Goal: Task Accomplishment & Management: Manage account settings

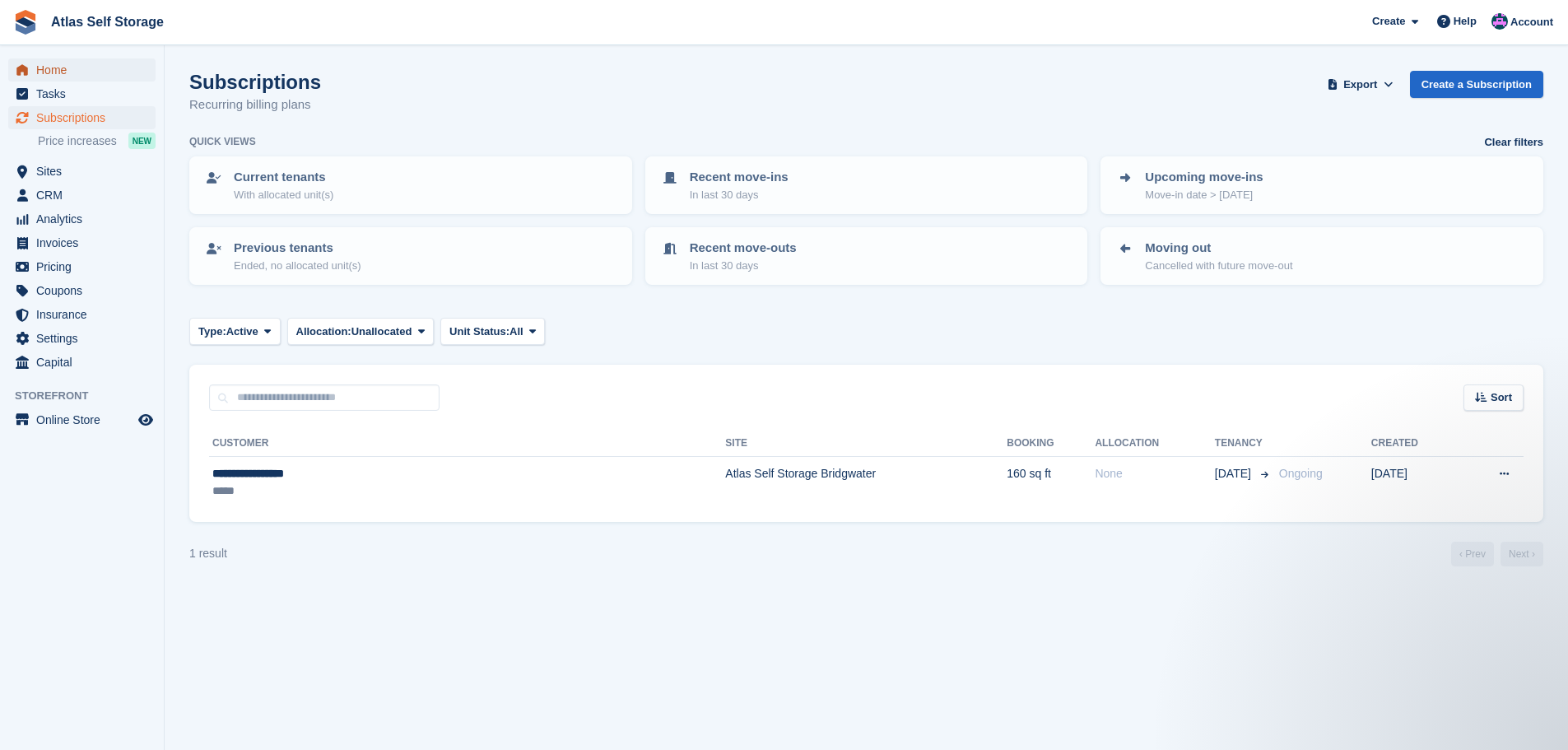
click at [48, 68] on span "Home" at bounding box center [85, 70] width 98 height 23
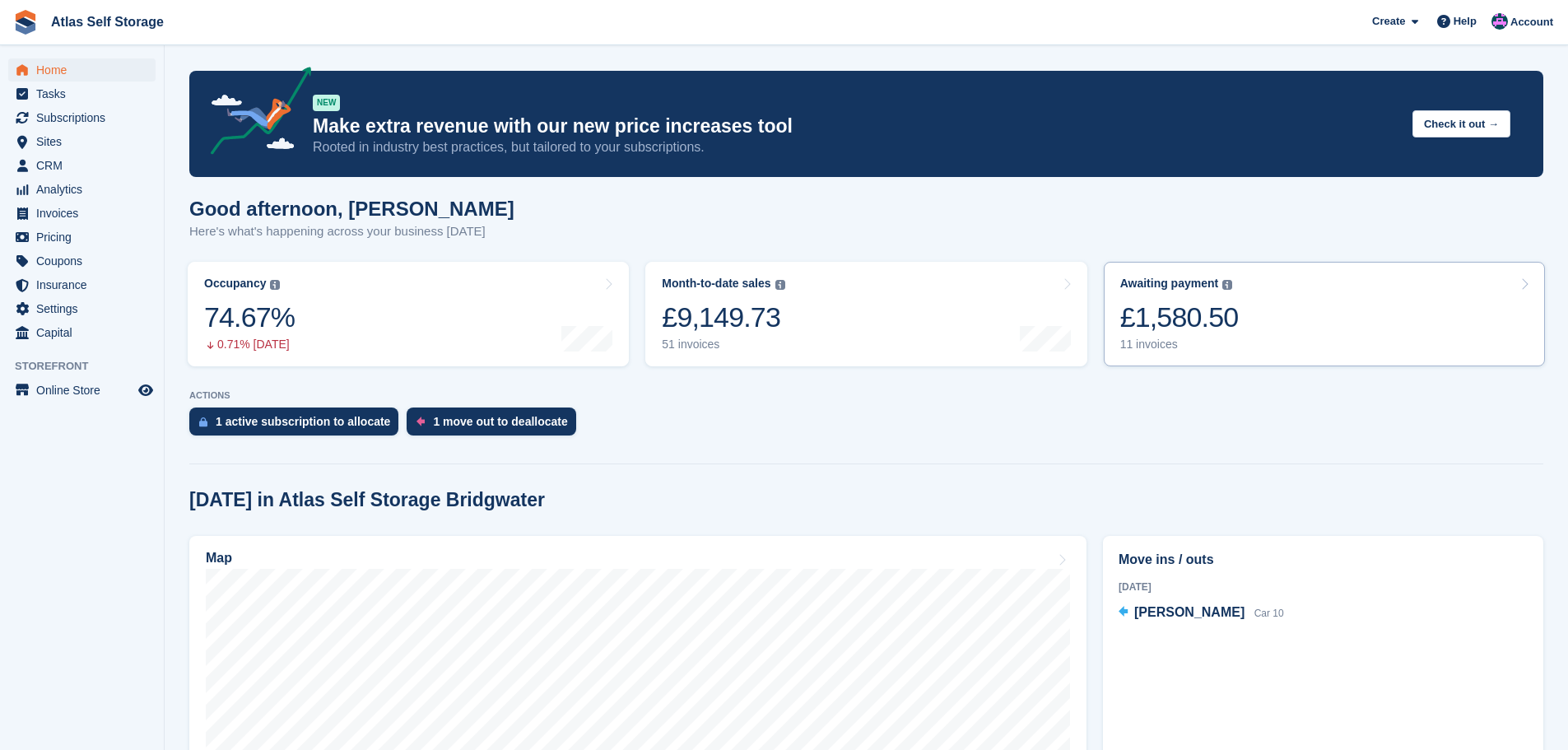
click at [1143, 346] on div "11 invoices" at bounding box center [1179, 344] width 119 height 14
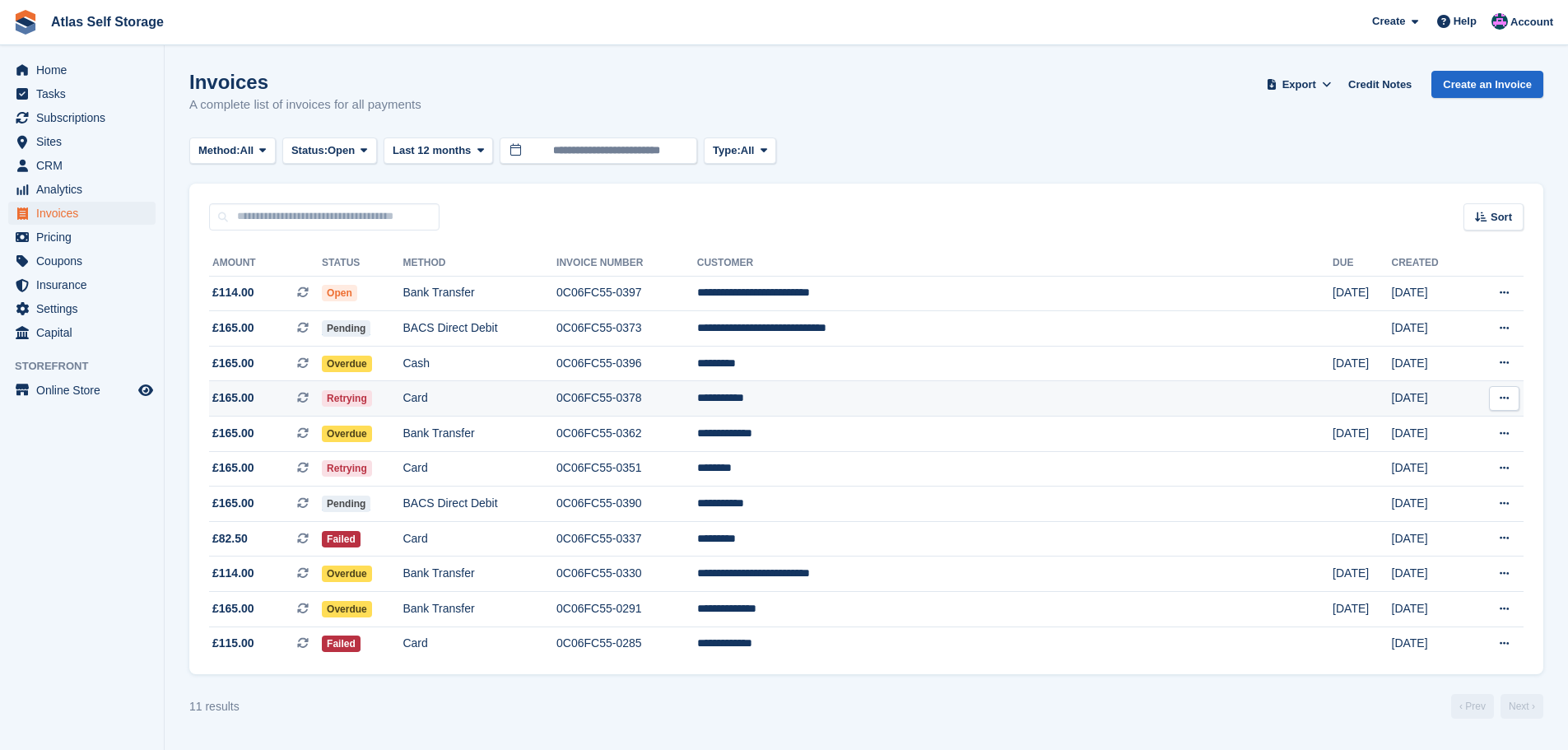
click at [922, 396] on td "**********" at bounding box center [1014, 399] width 636 height 35
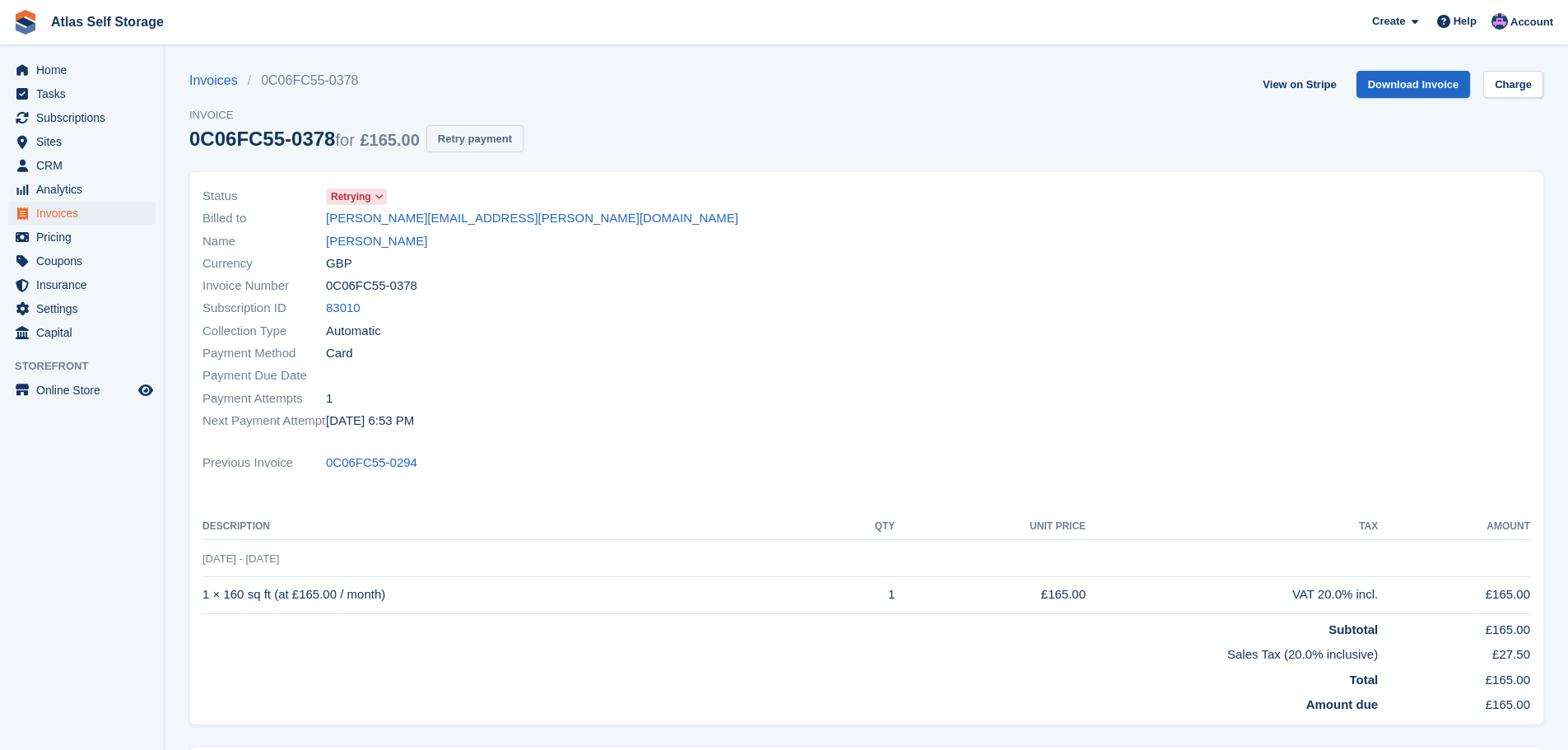
click at [480, 136] on button "Retry payment" at bounding box center [475, 139] width 98 height 27
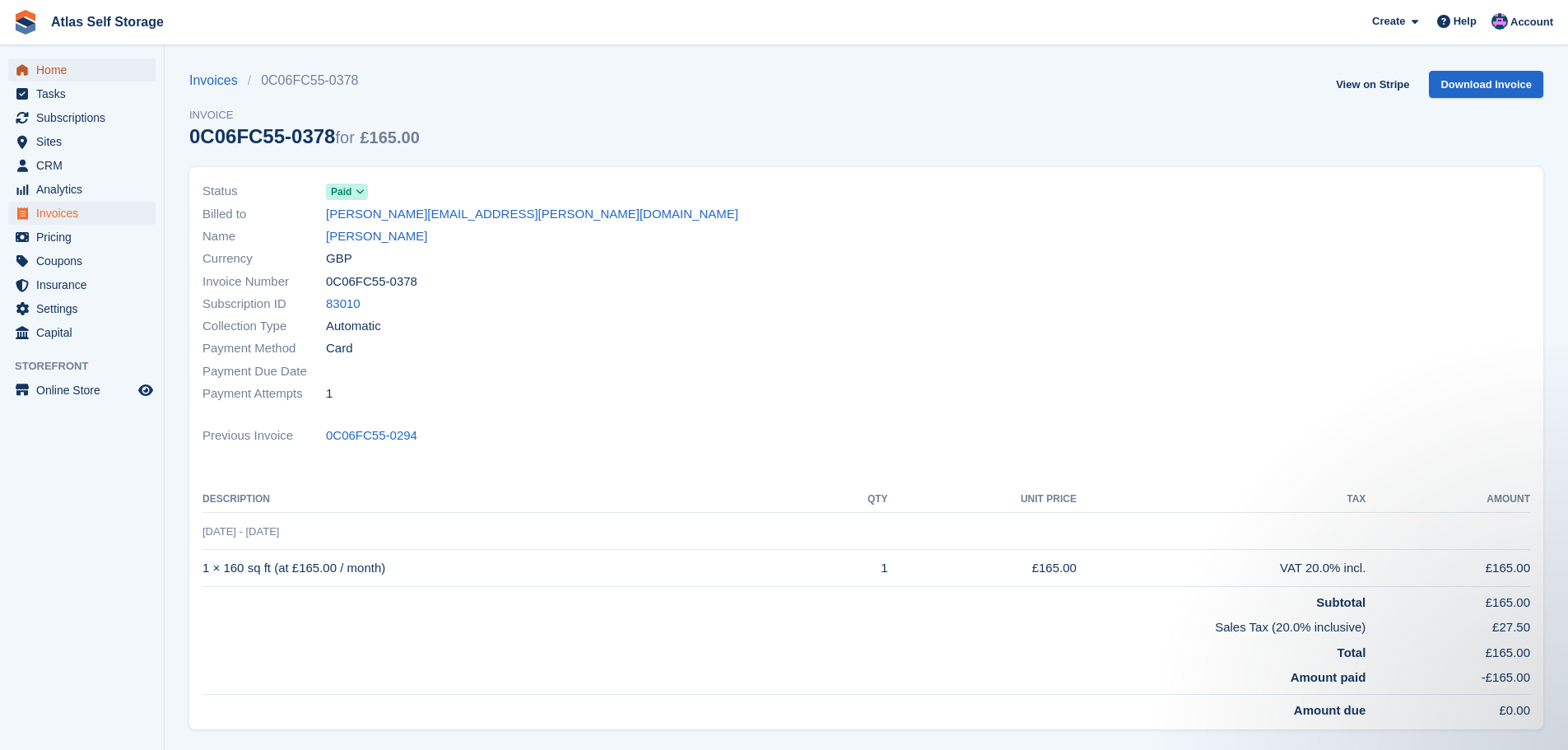
click at [52, 66] on span "Home" at bounding box center [85, 70] width 98 height 23
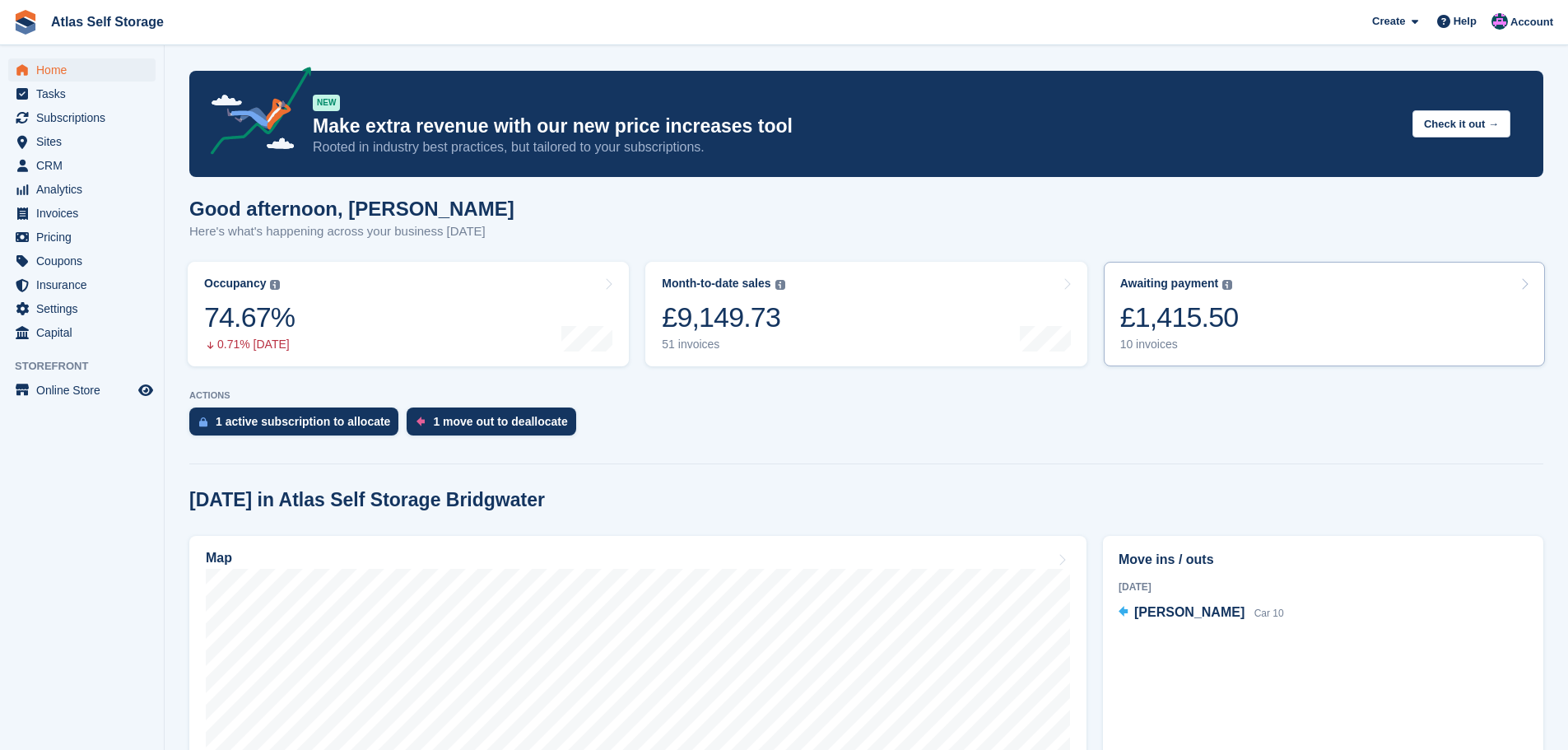
click at [1144, 345] on div "10 invoices" at bounding box center [1179, 344] width 119 height 14
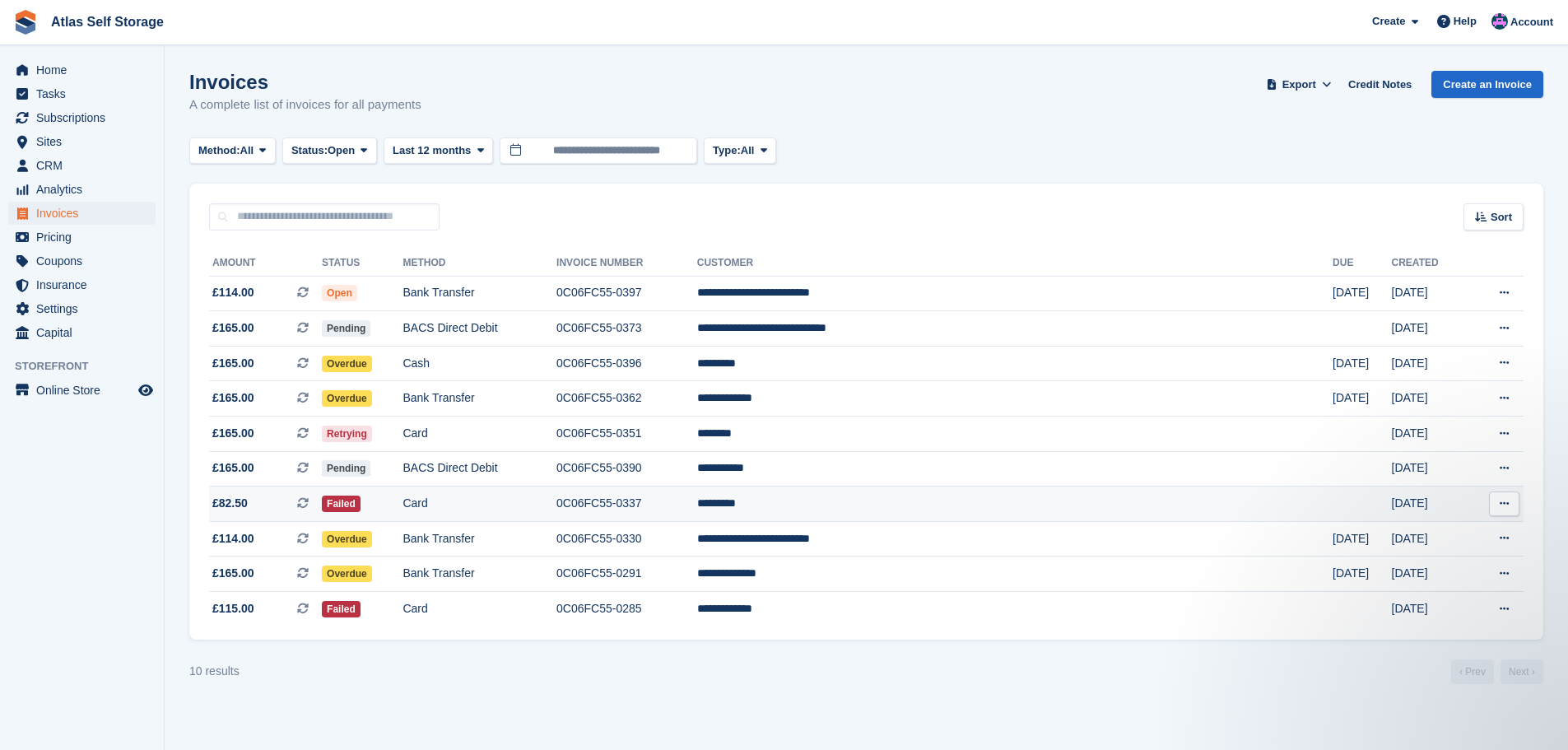
click at [697, 496] on td "0C06FC55-0337" at bounding box center [626, 504] width 141 height 35
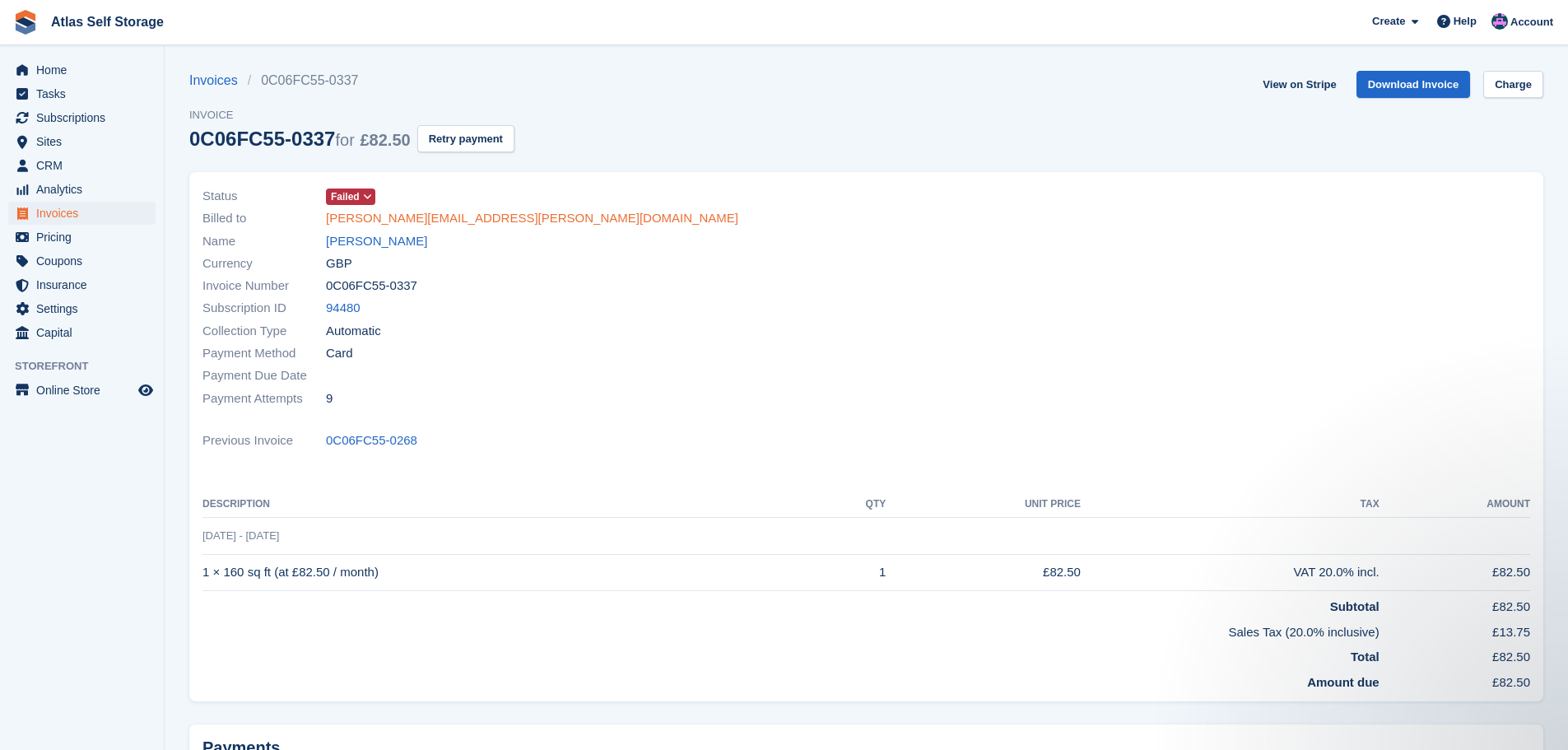
click at [366, 216] on link "[PERSON_NAME][EMAIL_ADDRESS][PERSON_NAME][DOMAIN_NAME]" at bounding box center [532, 219] width 412 height 19
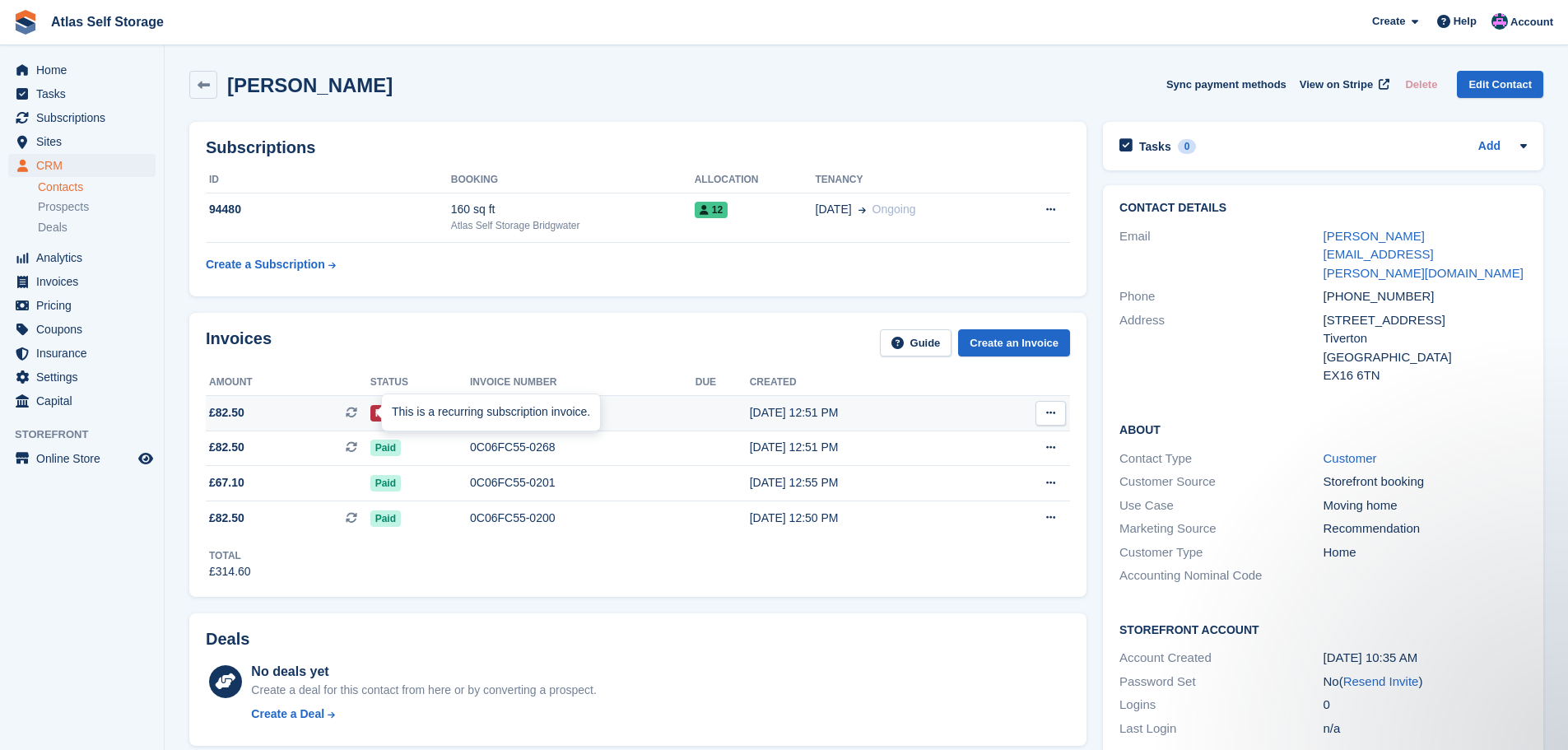
click at [383, 411] on div "This is a recurring subscription invoice." at bounding box center [490, 412] width 218 height 36
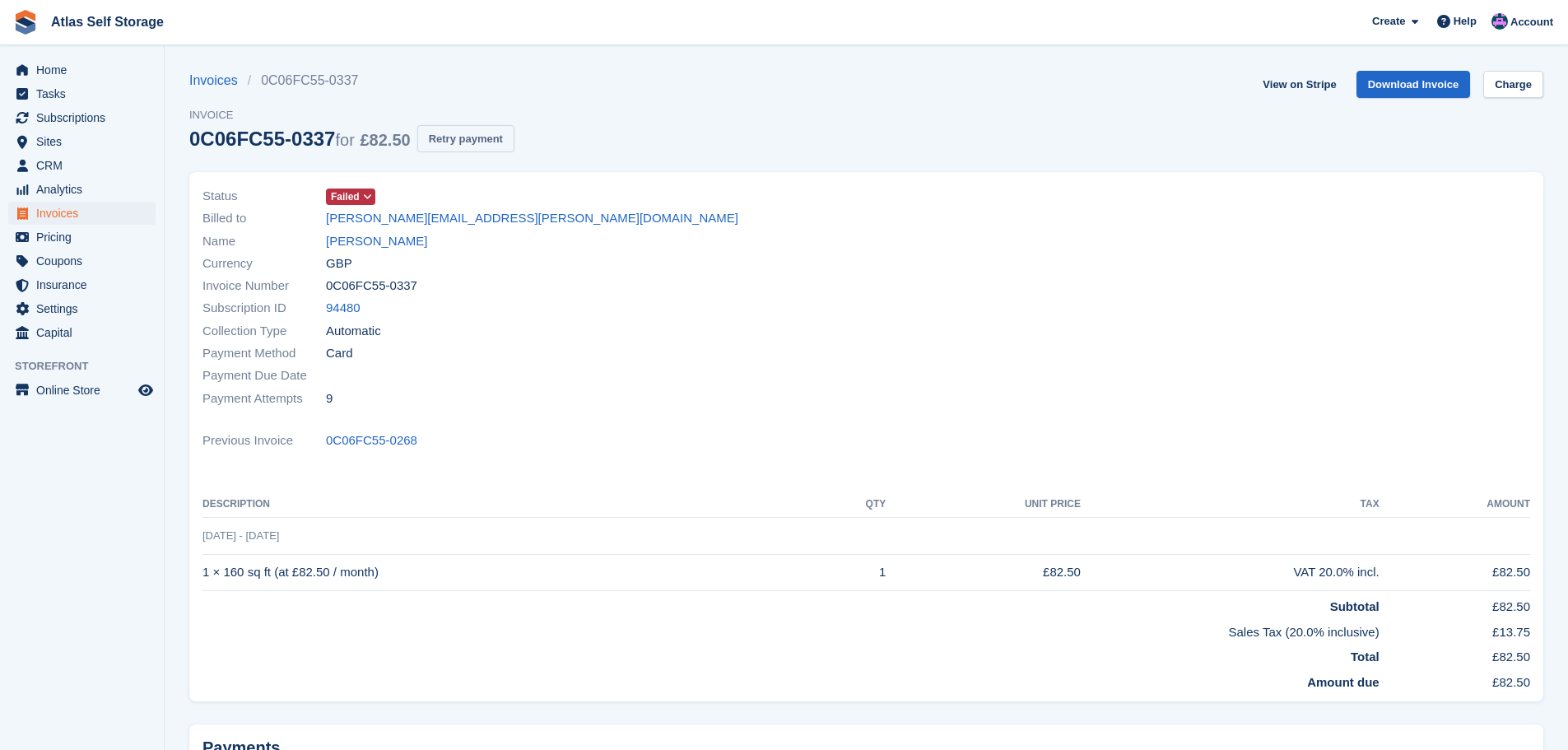
click at [487, 138] on button "Retry payment" at bounding box center [466, 139] width 98 height 27
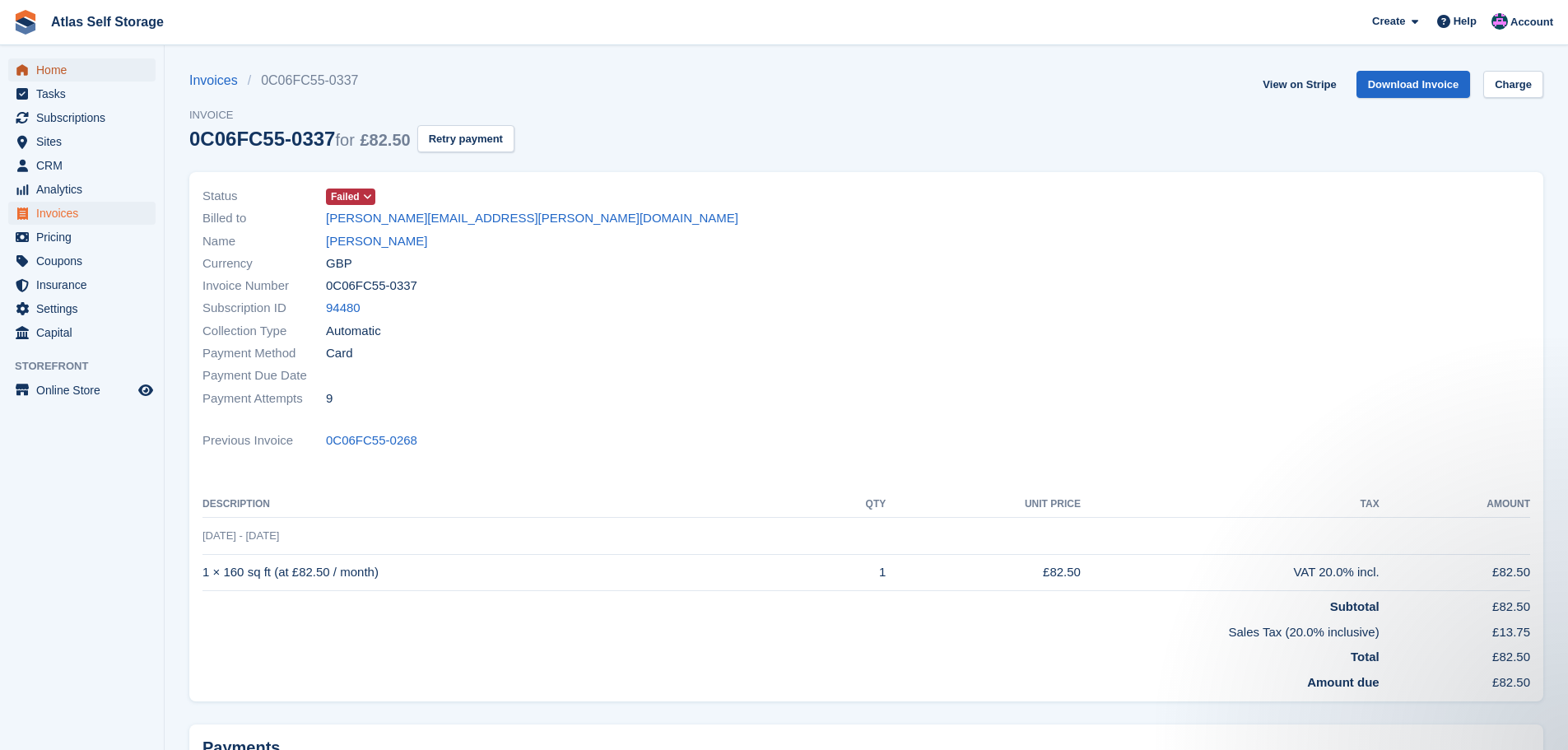
click at [56, 66] on span "Home" at bounding box center [85, 70] width 98 height 23
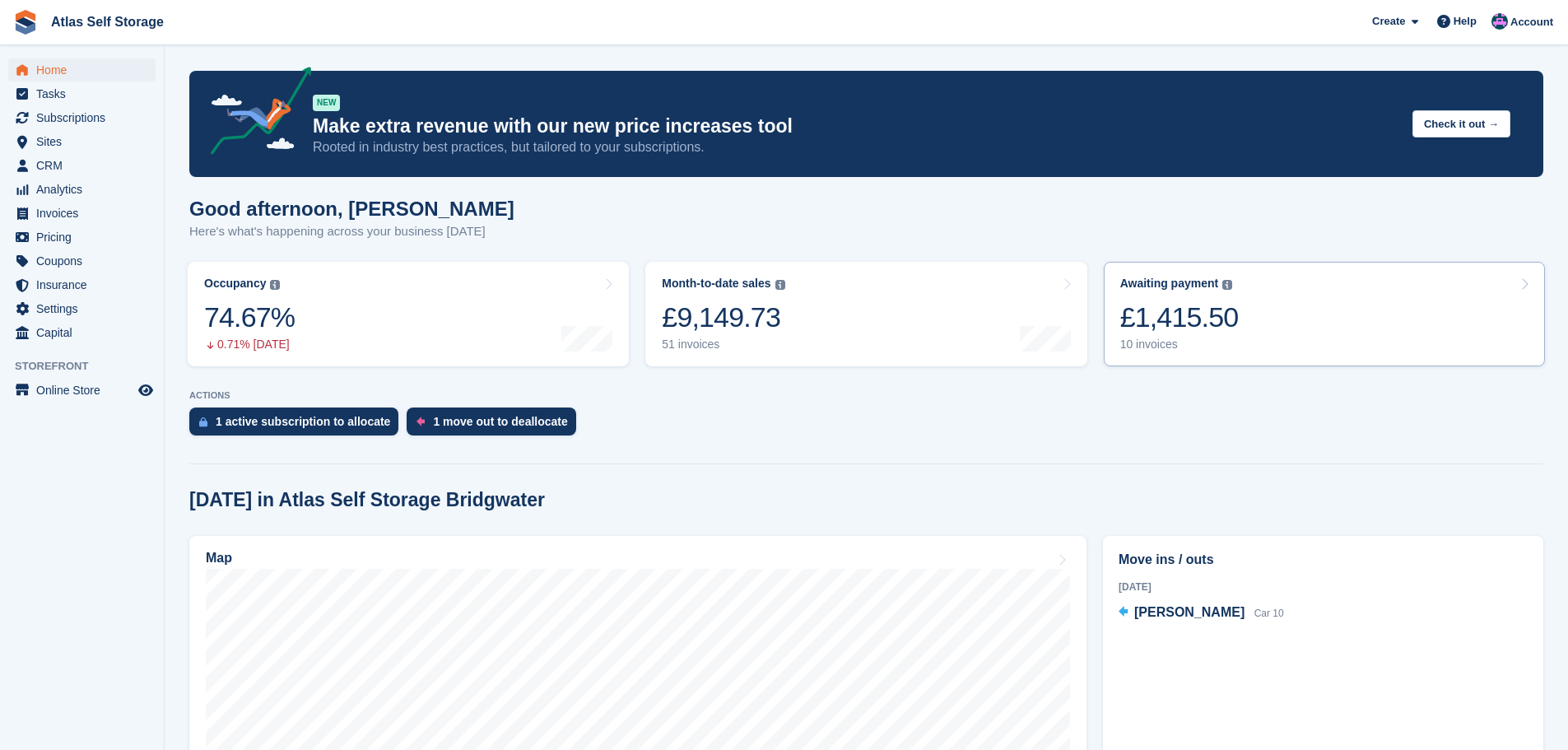
click at [1144, 344] on div "10 invoices" at bounding box center [1179, 344] width 119 height 14
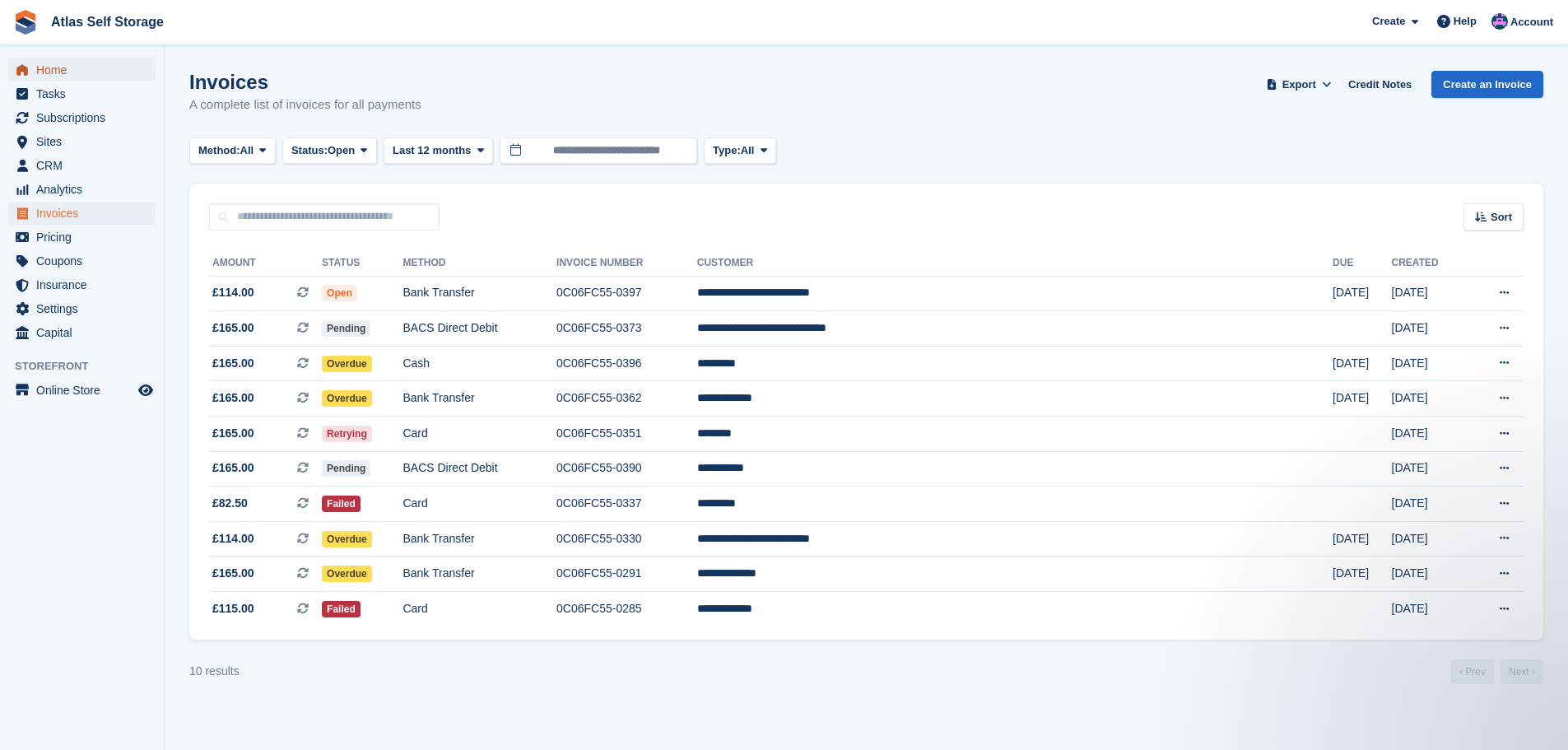
click at [49, 68] on span "Home" at bounding box center [85, 70] width 98 height 23
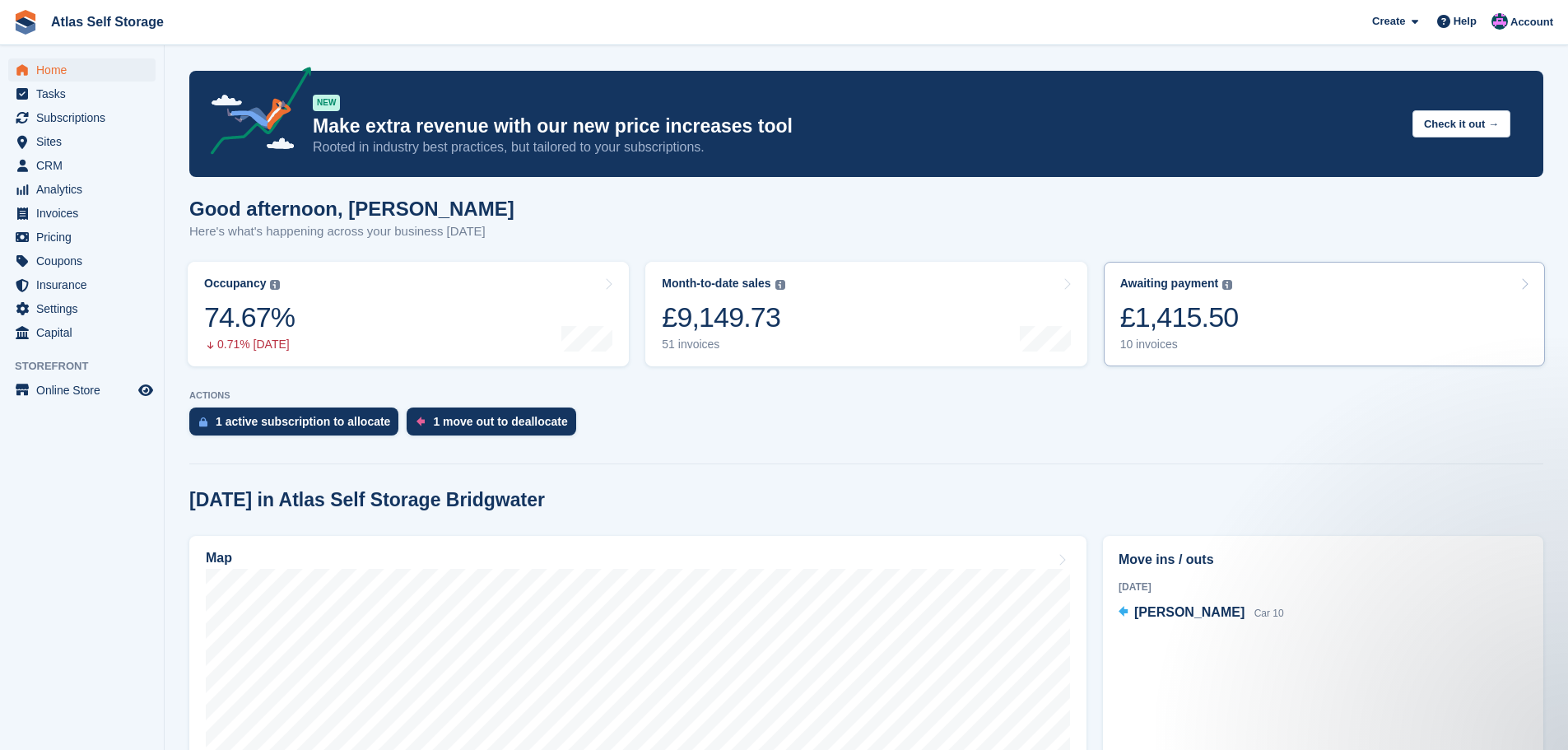
click at [1155, 343] on div "10 invoices" at bounding box center [1179, 344] width 119 height 14
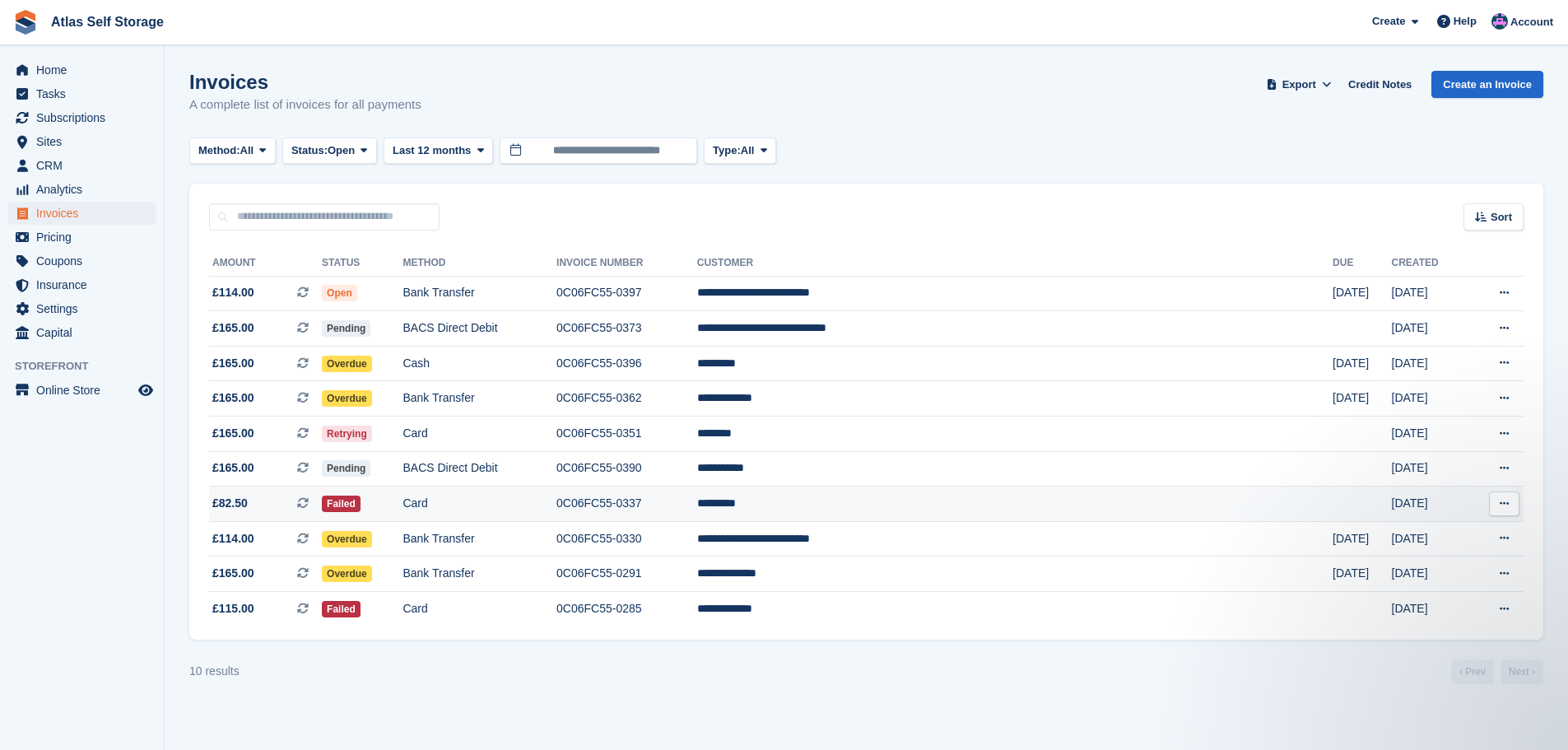
click at [904, 498] on td "*********" at bounding box center [1014, 504] width 636 height 35
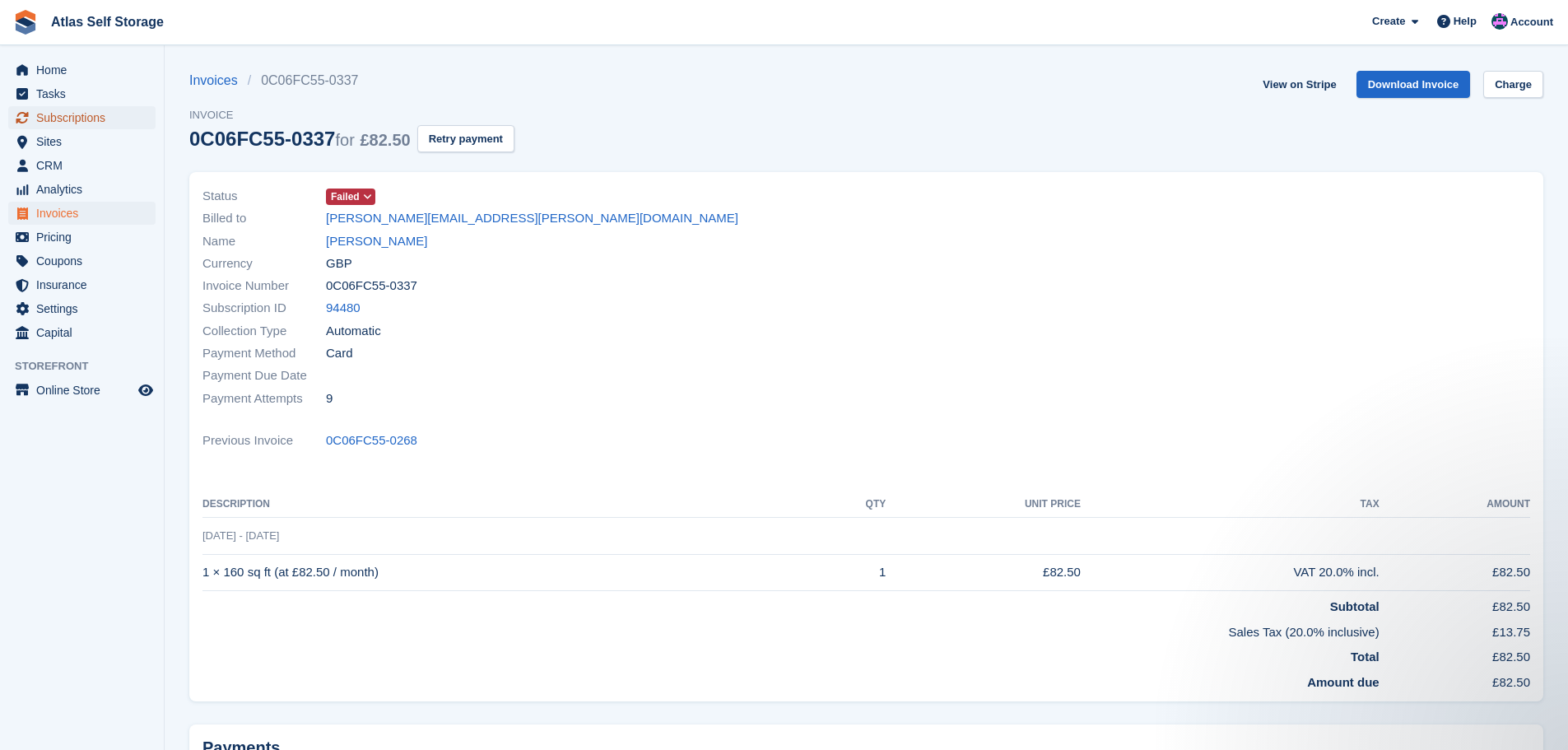
click at [85, 115] on span "Subscriptions" at bounding box center [85, 118] width 98 height 23
